Goal: Information Seeking & Learning: Learn about a topic

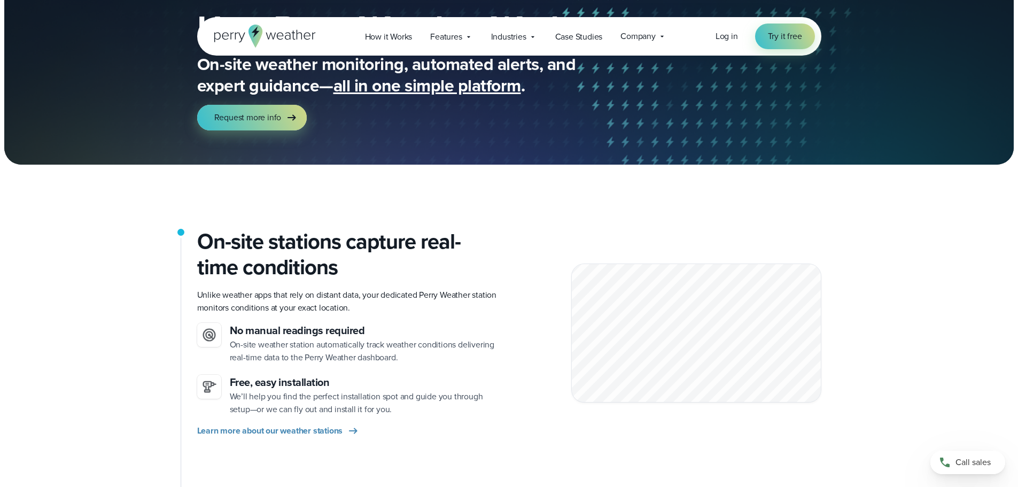
scroll to position [107, 0]
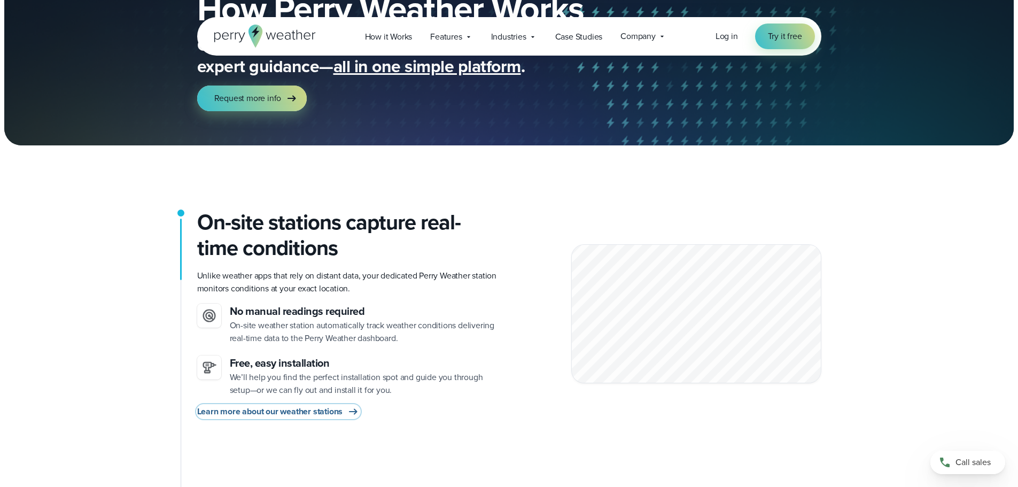
click at [332, 412] on span "Learn more about our weather stations" at bounding box center [270, 411] width 146 height 13
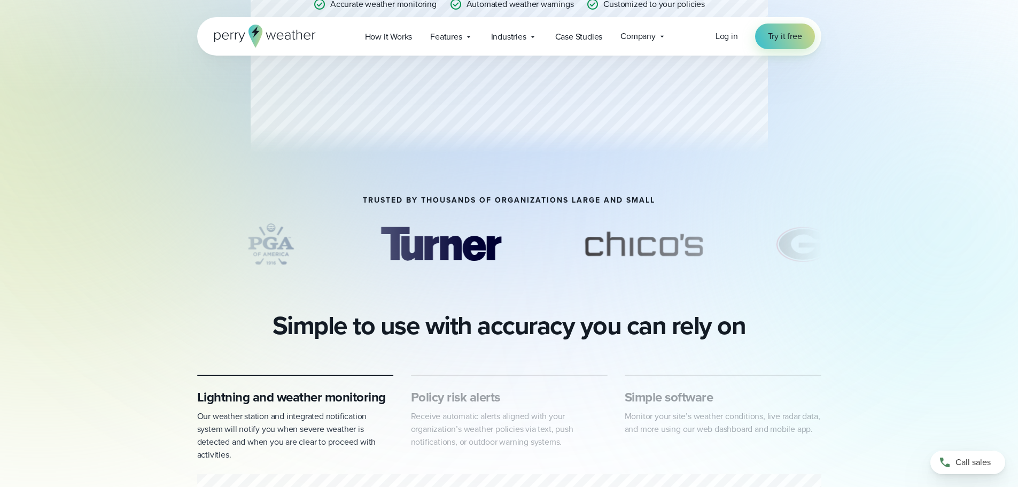
scroll to position [427, 0]
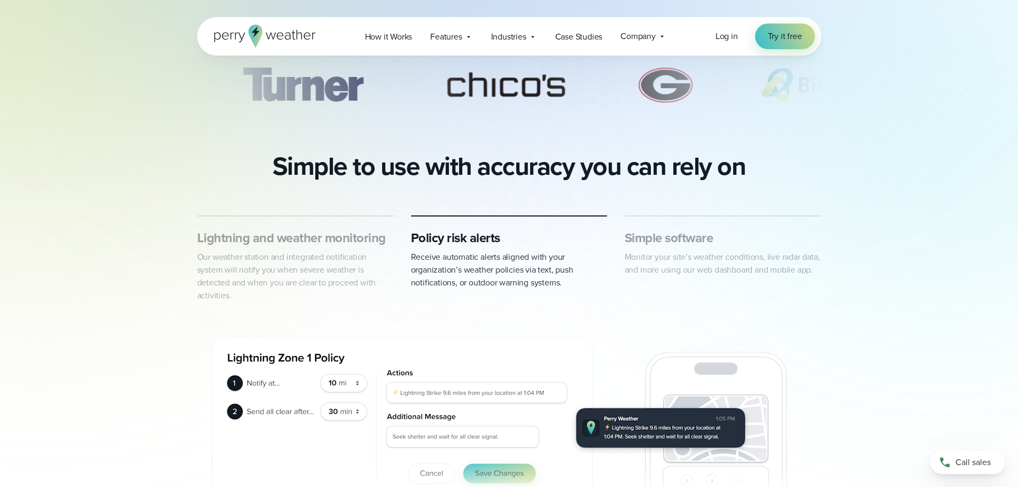
click at [450, 268] on p "Receive automatic alerts aligned with your organization’s weather policies via …" at bounding box center [509, 270] width 197 height 38
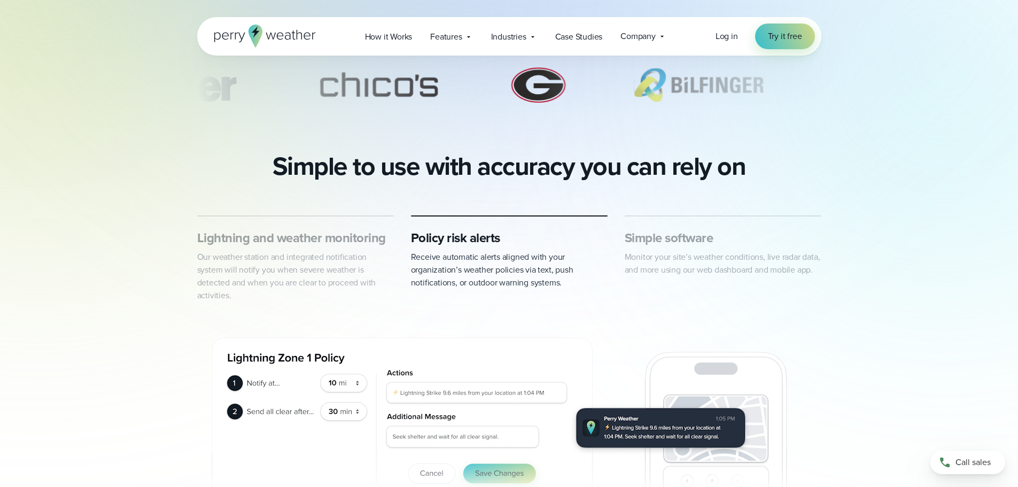
click at [867, 294] on div "Lightning and weather monitoring Our weather station and integrated notificatio…" at bounding box center [509, 373] width 769 height 317
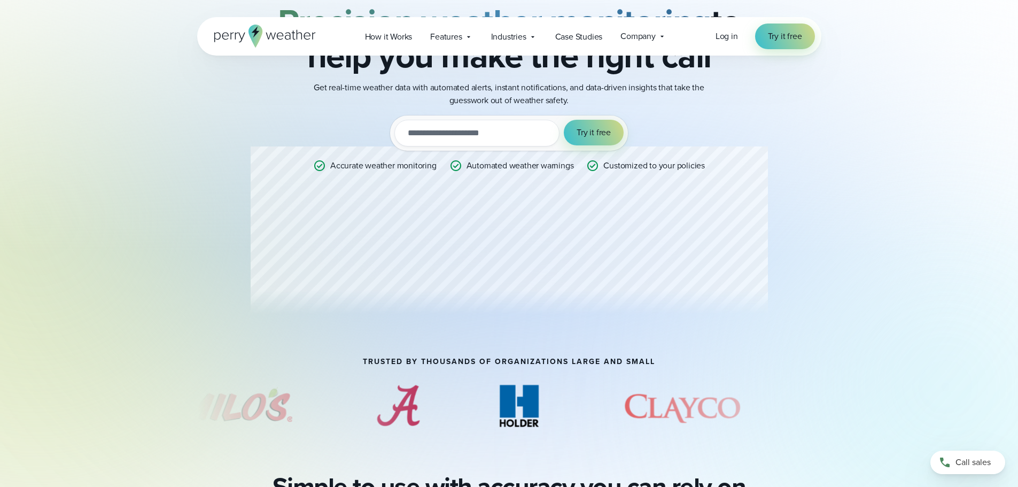
scroll to position [0, 0]
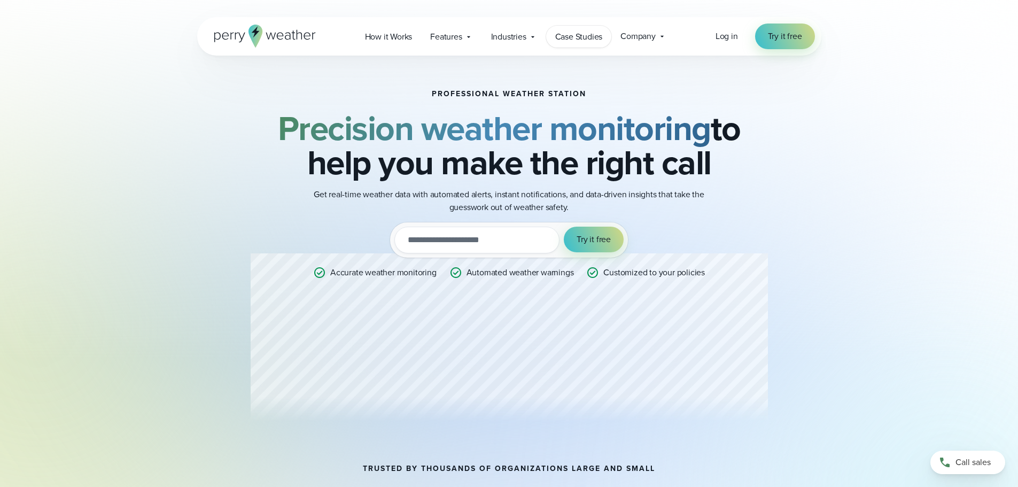
click at [571, 44] on link "Case Studies" at bounding box center [579, 37] width 66 height 22
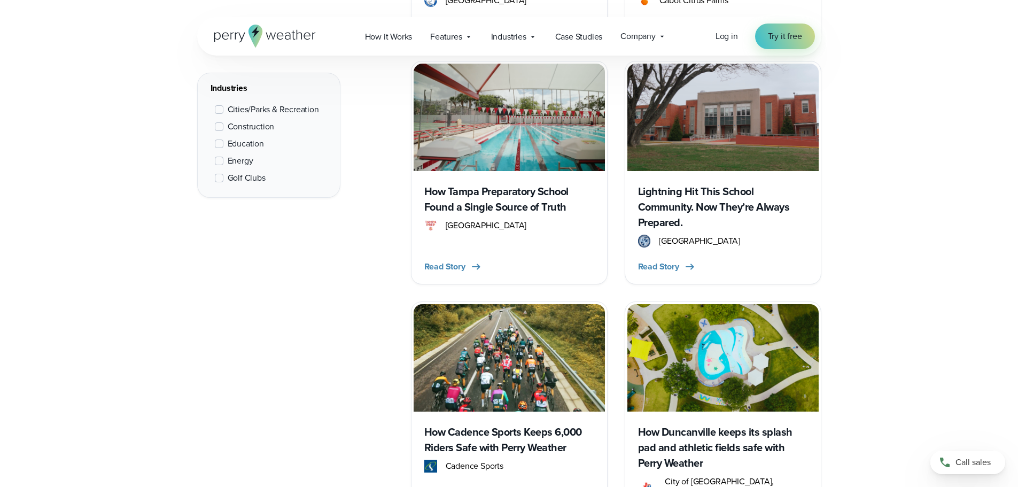
scroll to position [1015, 0]
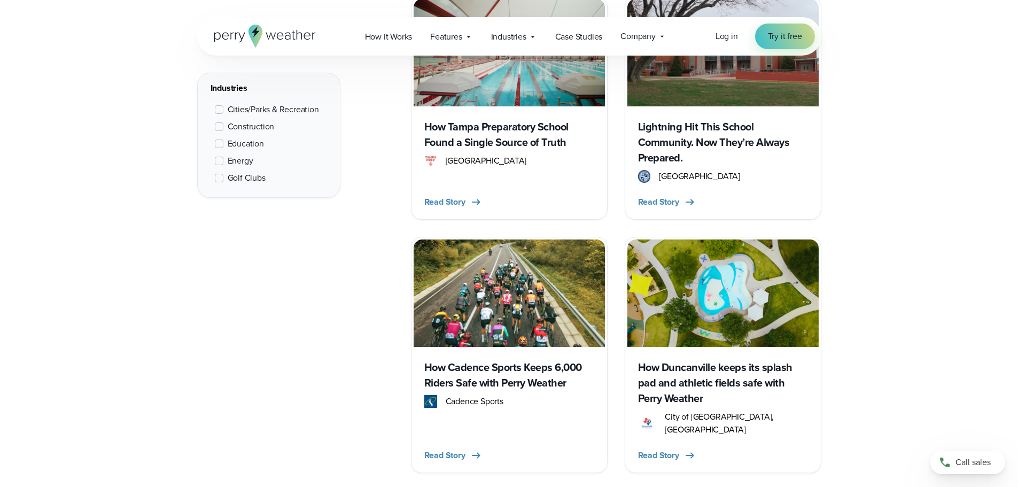
click at [691, 375] on h3 "How Duncanville keeps its splash pad and athletic fields safe with Perry Weather" at bounding box center [723, 383] width 170 height 46
